Goal: Task Accomplishment & Management: Use online tool/utility

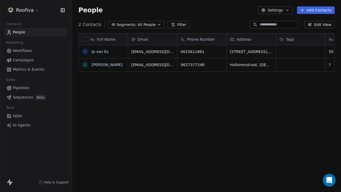
scroll to position [169, 269]
click at [48, 49] on link "Workflows" at bounding box center [35, 50] width 63 height 9
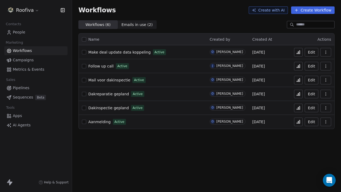
click at [321, 11] on button "Create Workflow" at bounding box center [313, 9] width 44 height 7
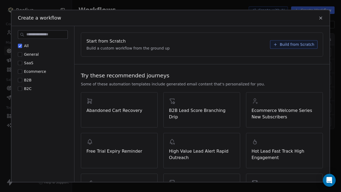
click at [310, 44] on span "Build from Scratch" at bounding box center [297, 44] width 35 height 5
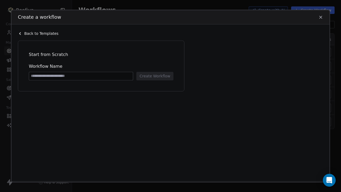
click at [95, 76] on input at bounding box center [81, 76] width 104 height 8
type input "**********"
click at [163, 77] on button "Create Workflow" at bounding box center [154, 76] width 37 height 9
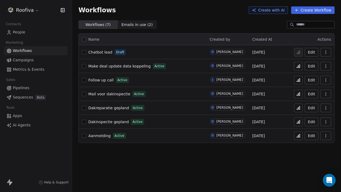
click at [100, 51] on span "Chatbot lead" at bounding box center [100, 52] width 24 height 4
click at [42, 30] on link "People" at bounding box center [35, 32] width 63 height 9
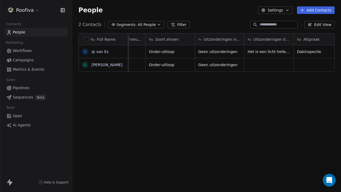
scroll to position [0, 277]
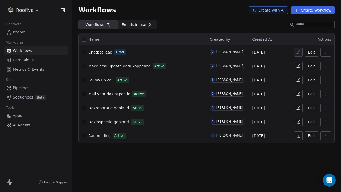
click at [327, 54] on icon "button" at bounding box center [326, 52] width 4 height 4
click at [310, 89] on span "Delete" at bounding box center [310, 90] width 12 height 5
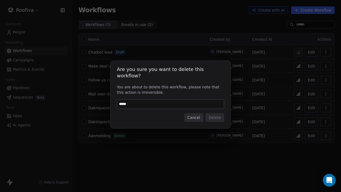
type input "******"
